Goal: Task Accomplishment & Management: Complete application form

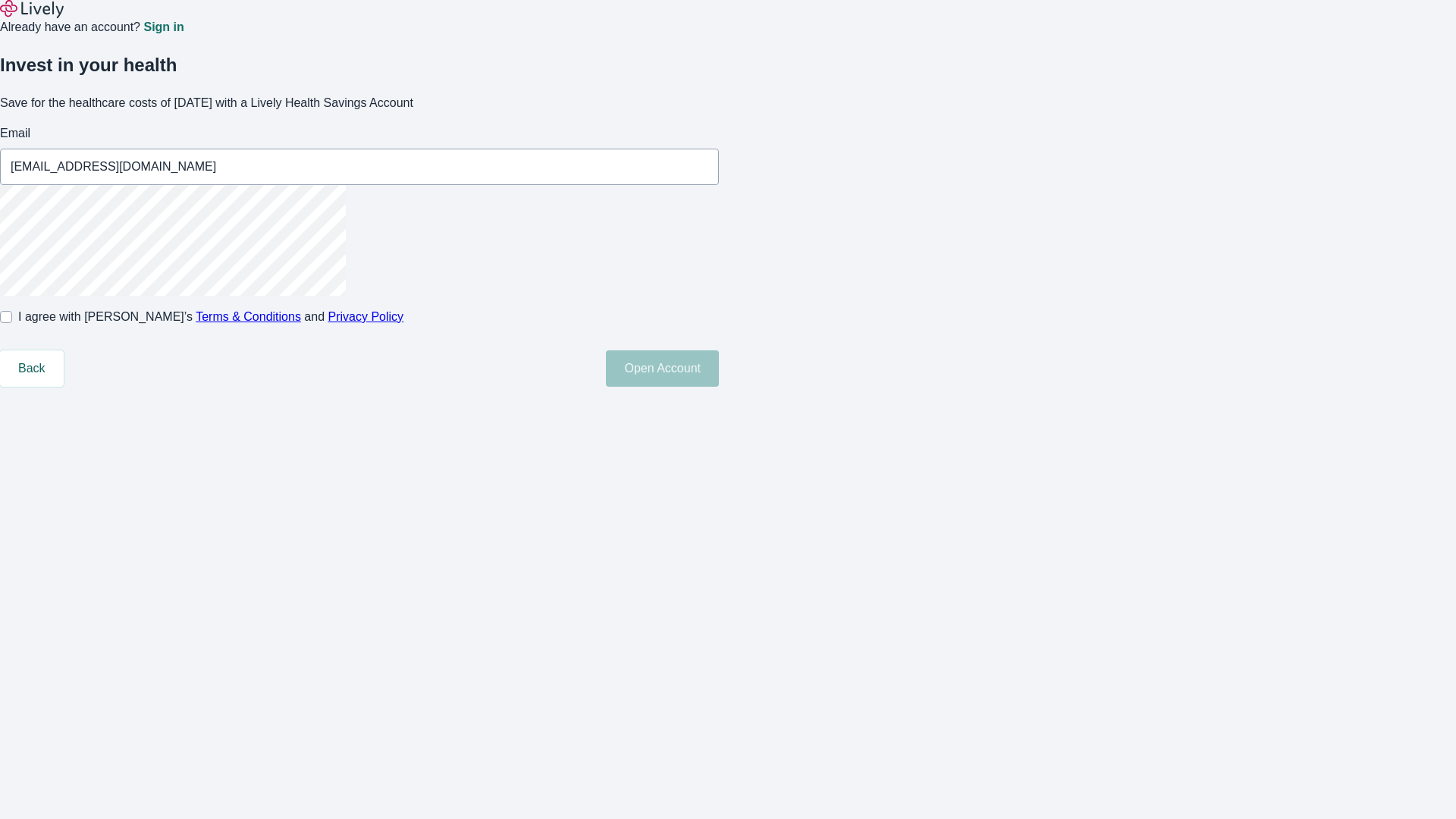
click at [12, 323] on input "I agree with Lively’s Terms & Conditions and Privacy Policy" at bounding box center [6, 317] width 12 height 12
checkbox input "true"
click at [719, 387] on button "Open Account" at bounding box center [662, 368] width 113 height 37
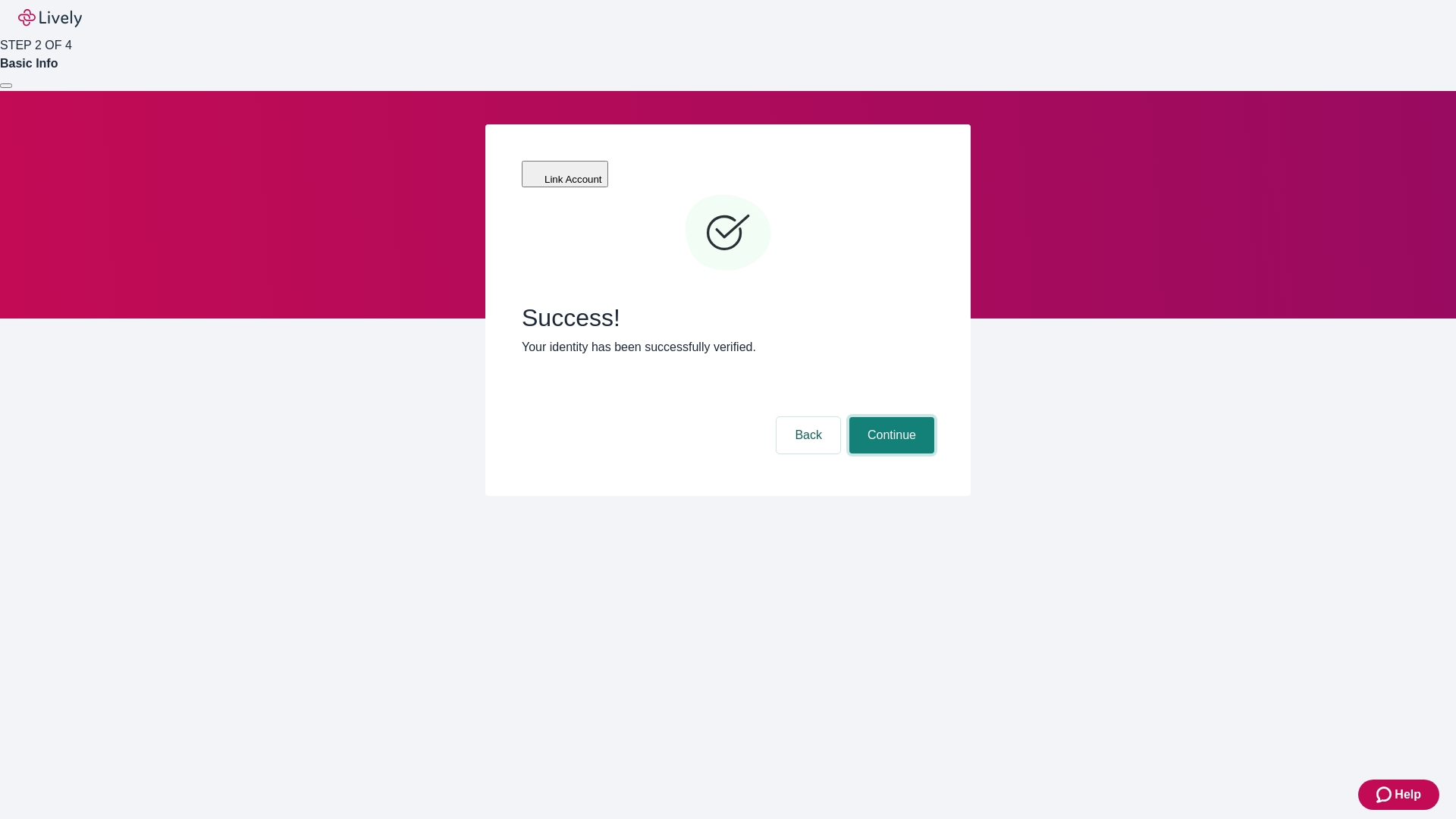
click at [889, 417] on button "Continue" at bounding box center [892, 435] width 85 height 37
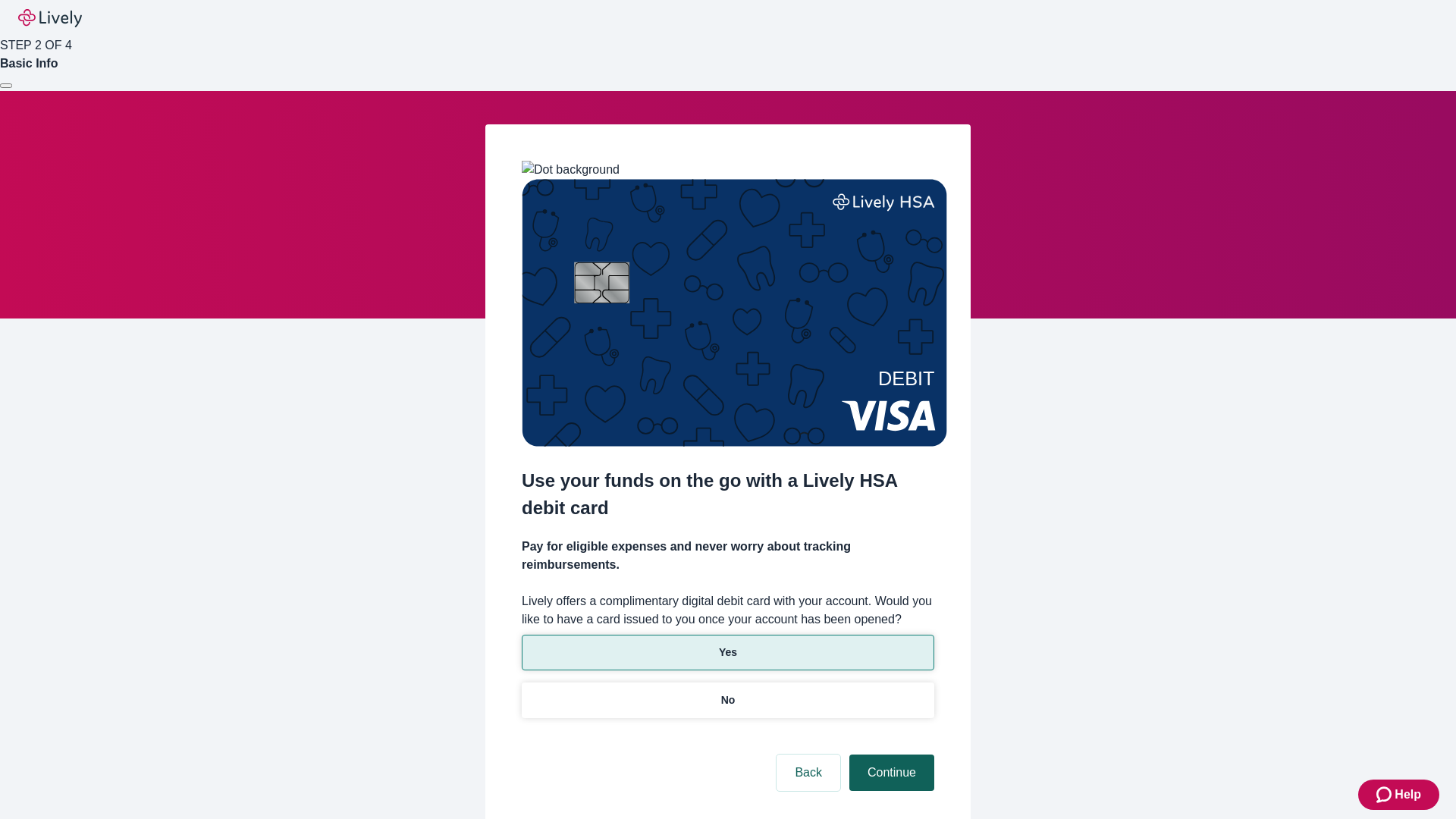
click at [728, 692] on p "No" at bounding box center [728, 700] width 15 height 16
click at [889, 755] on button "Continue" at bounding box center [892, 772] width 85 height 37
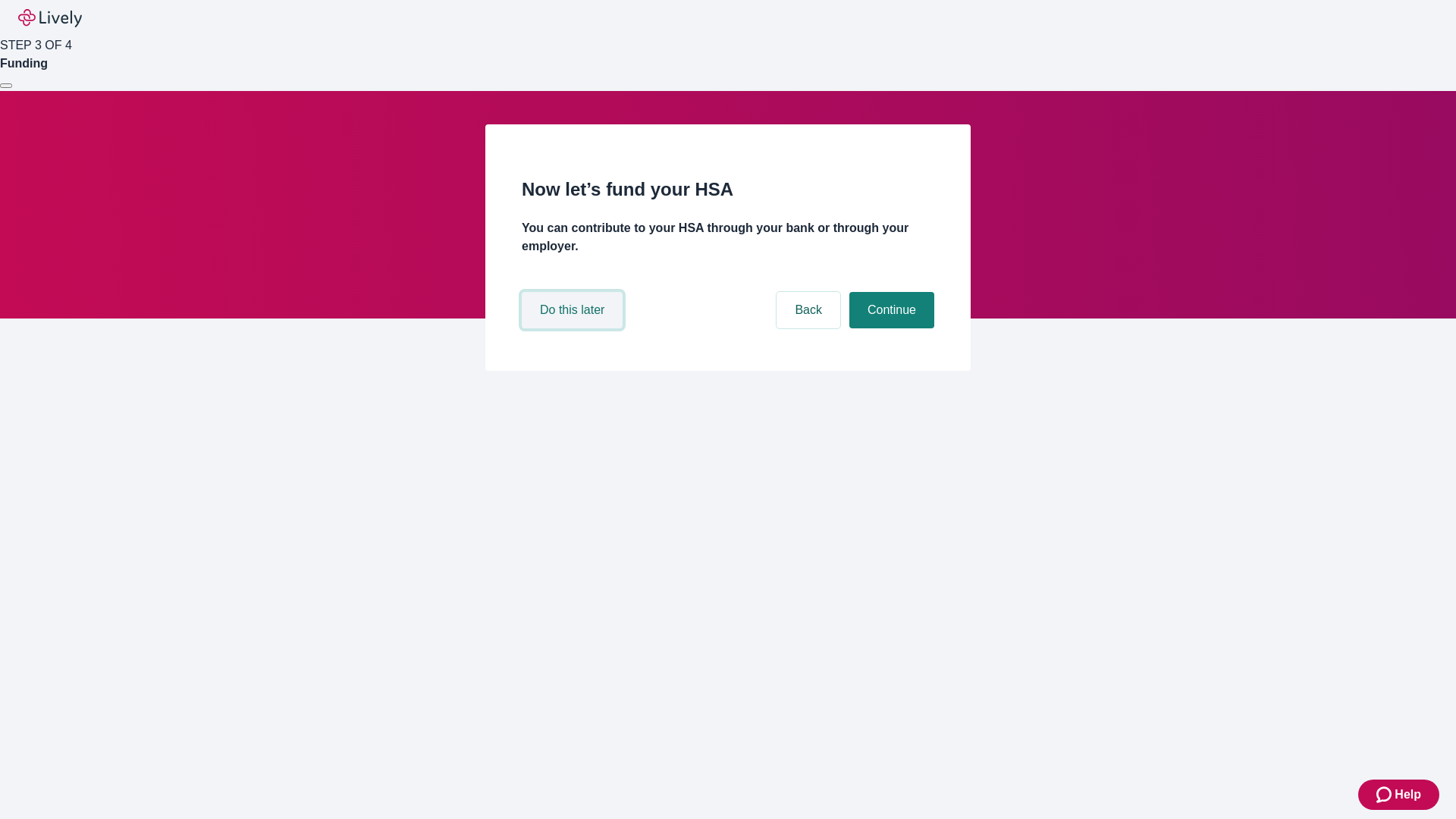
click at [574, 328] on button "Do this later" at bounding box center [572, 310] width 101 height 37
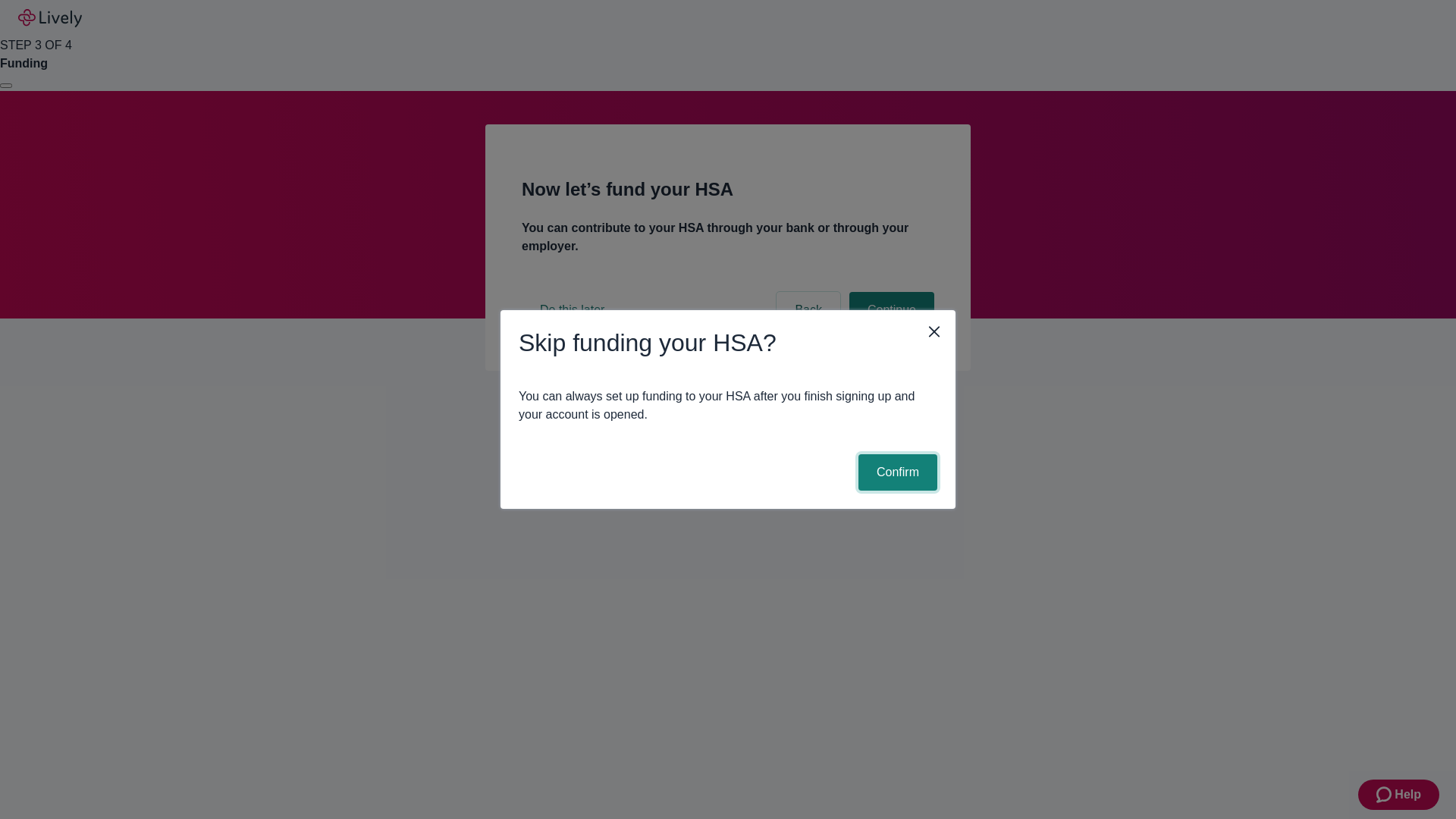
click at [896, 472] on button "Confirm" at bounding box center [897, 472] width 79 height 37
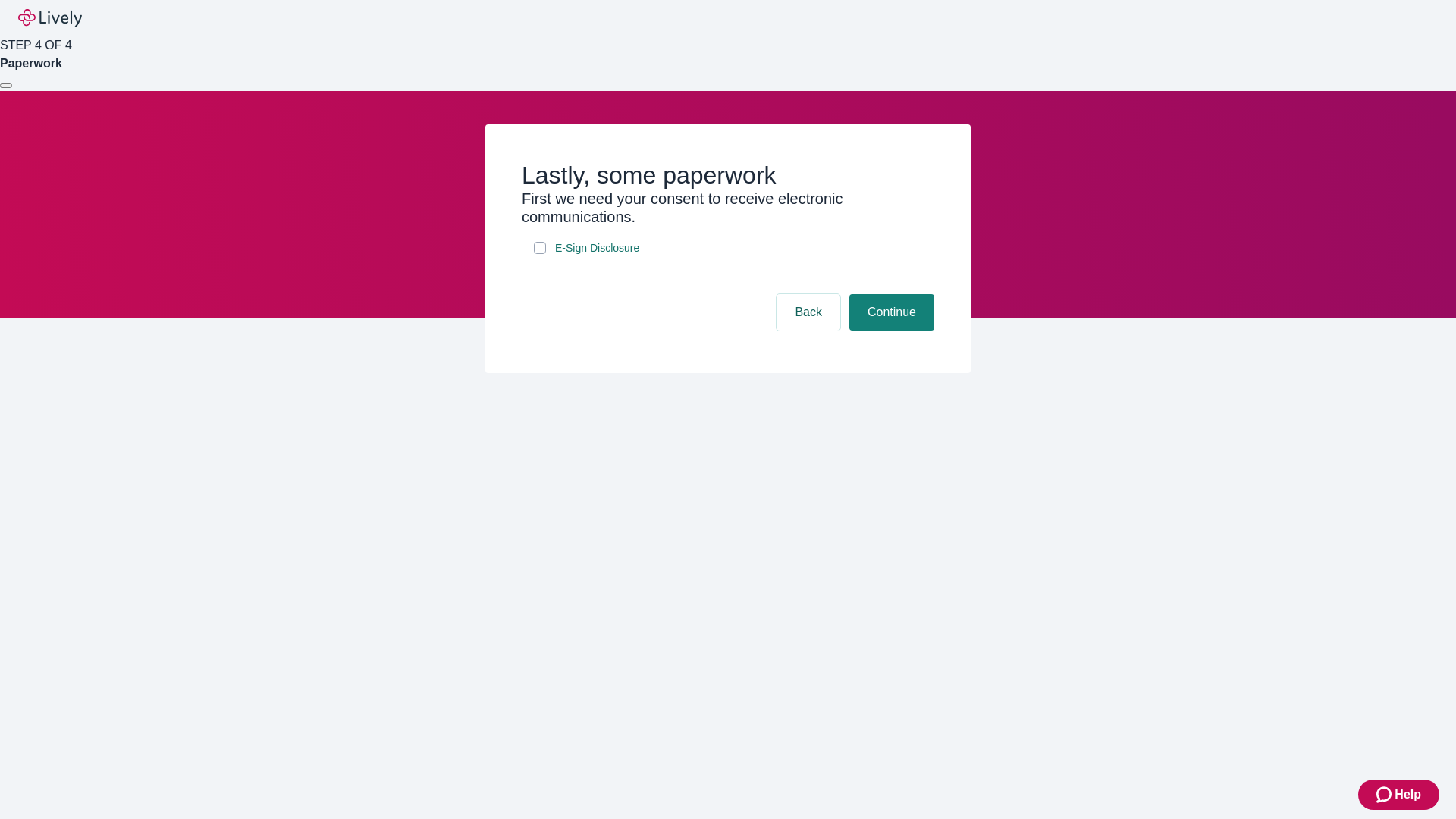
click at [540, 254] on input "E-Sign Disclosure" at bounding box center [540, 248] width 12 height 12
checkbox input "true"
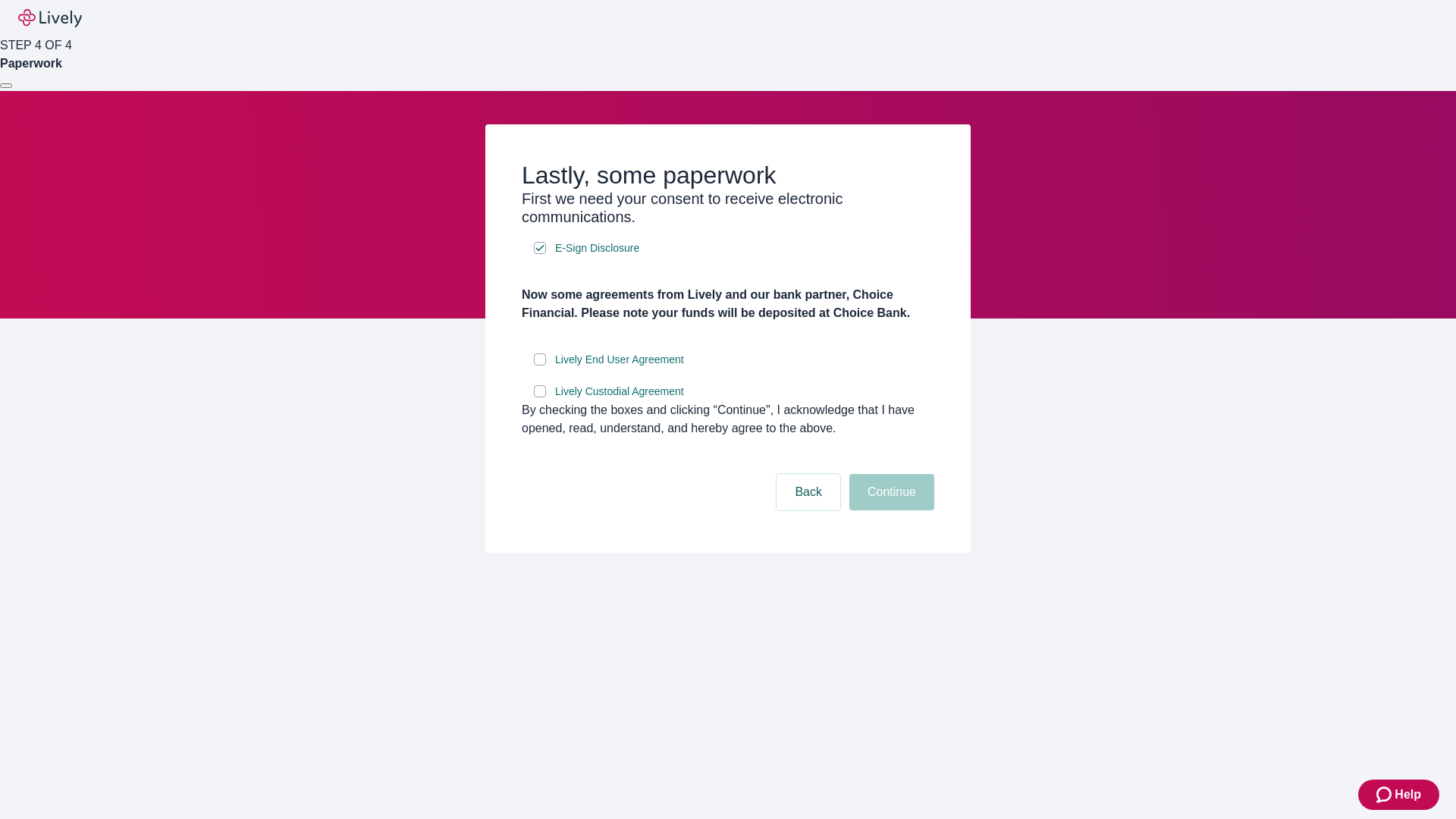
click at [540, 365] on input "Lively End User Agreement" at bounding box center [540, 360] width 12 height 12
checkbox input "true"
click at [540, 397] on input "Lively Custodial Agreement" at bounding box center [540, 392] width 12 height 12
checkbox input "true"
click at [889, 511] on button "Continue" at bounding box center [892, 492] width 85 height 37
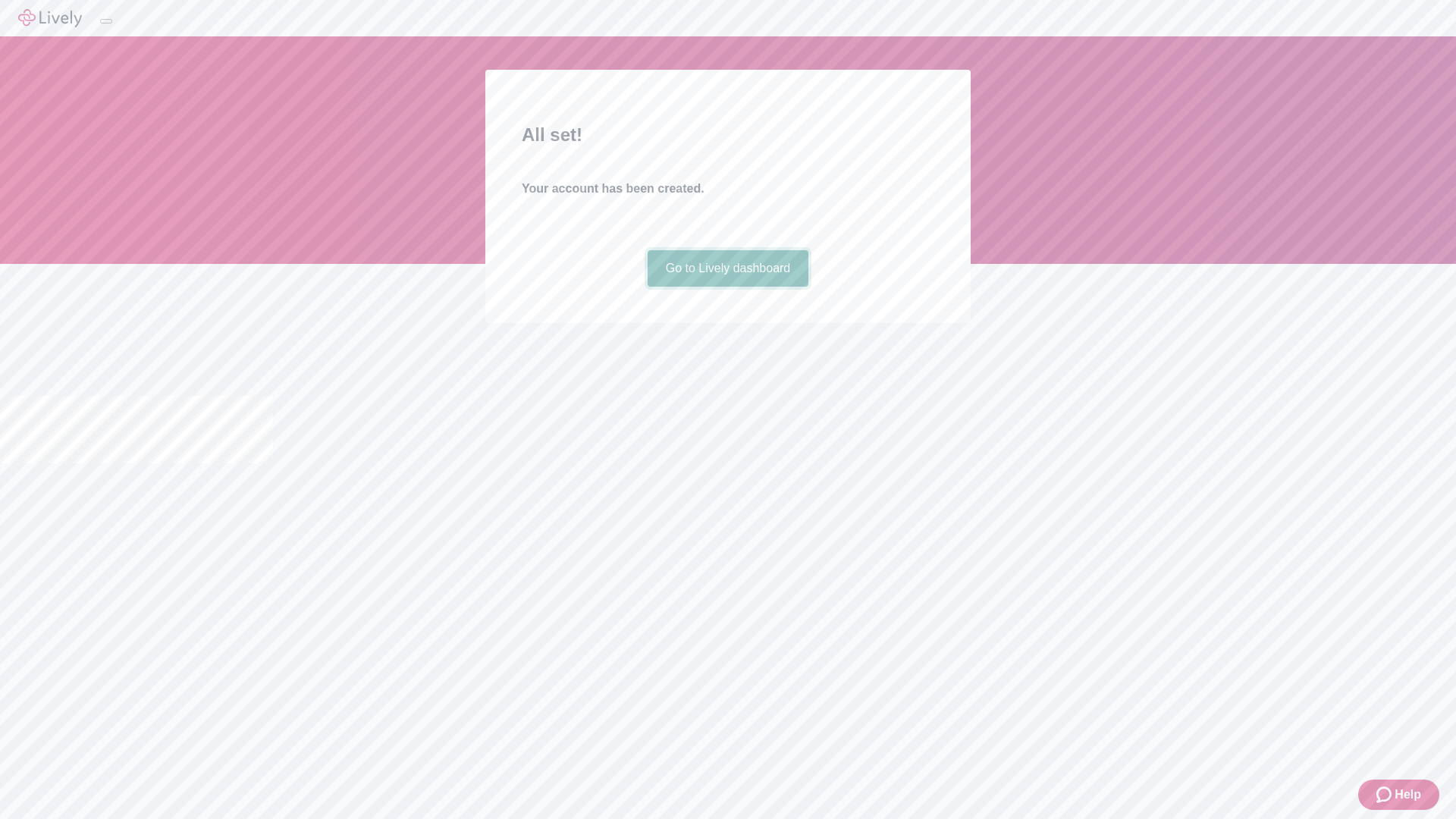
click at [728, 287] on link "Go to Lively dashboard" at bounding box center [728, 268] width 162 height 37
